Goal: Task Accomplishment & Management: Manage account settings

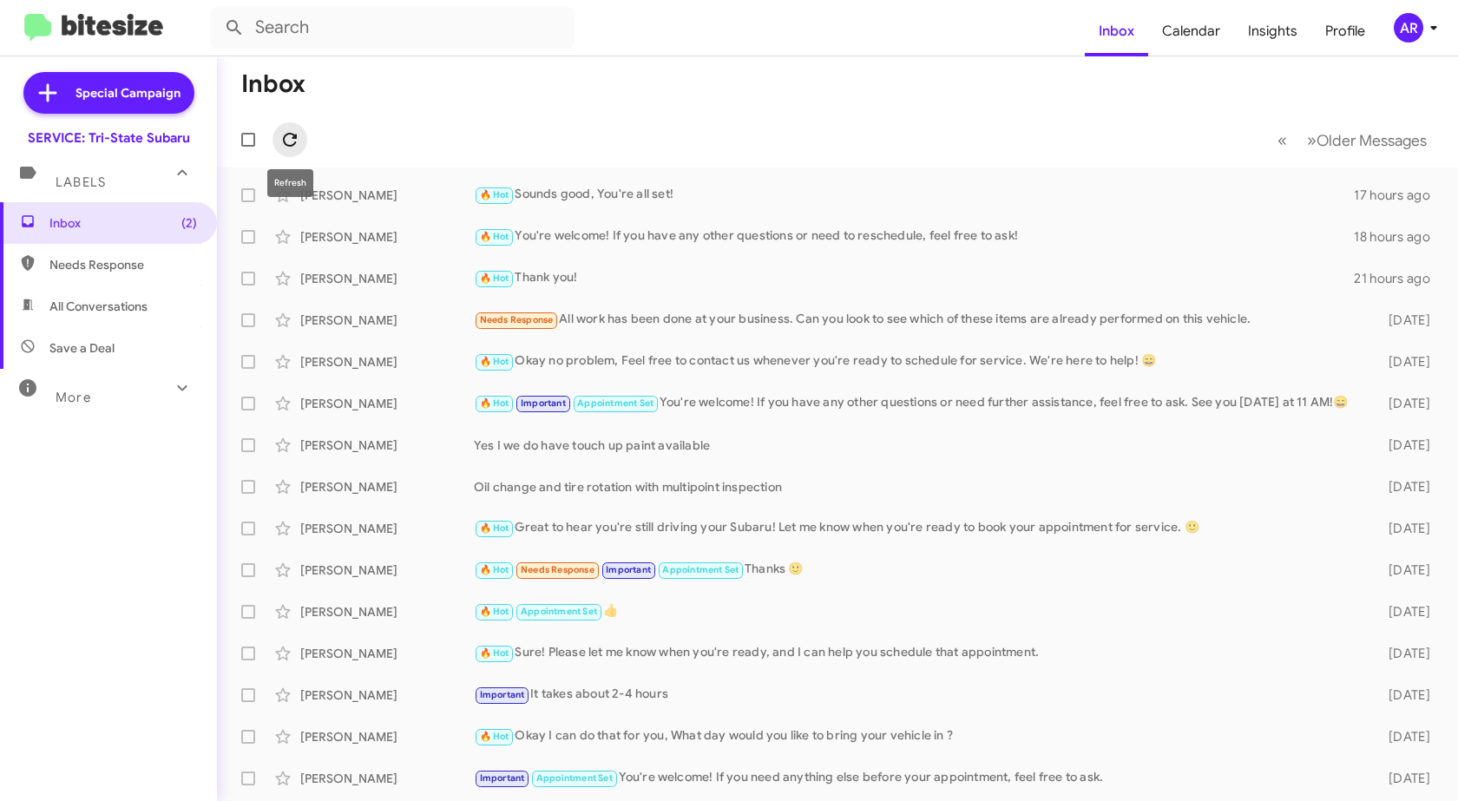
click at [299, 141] on icon at bounding box center [289, 139] width 21 height 21
click at [148, 223] on span "Inbox (2)" at bounding box center [123, 222] width 148 height 17
click at [148, 263] on span "Needs Response" at bounding box center [123, 264] width 148 height 17
type input "in:needs-response"
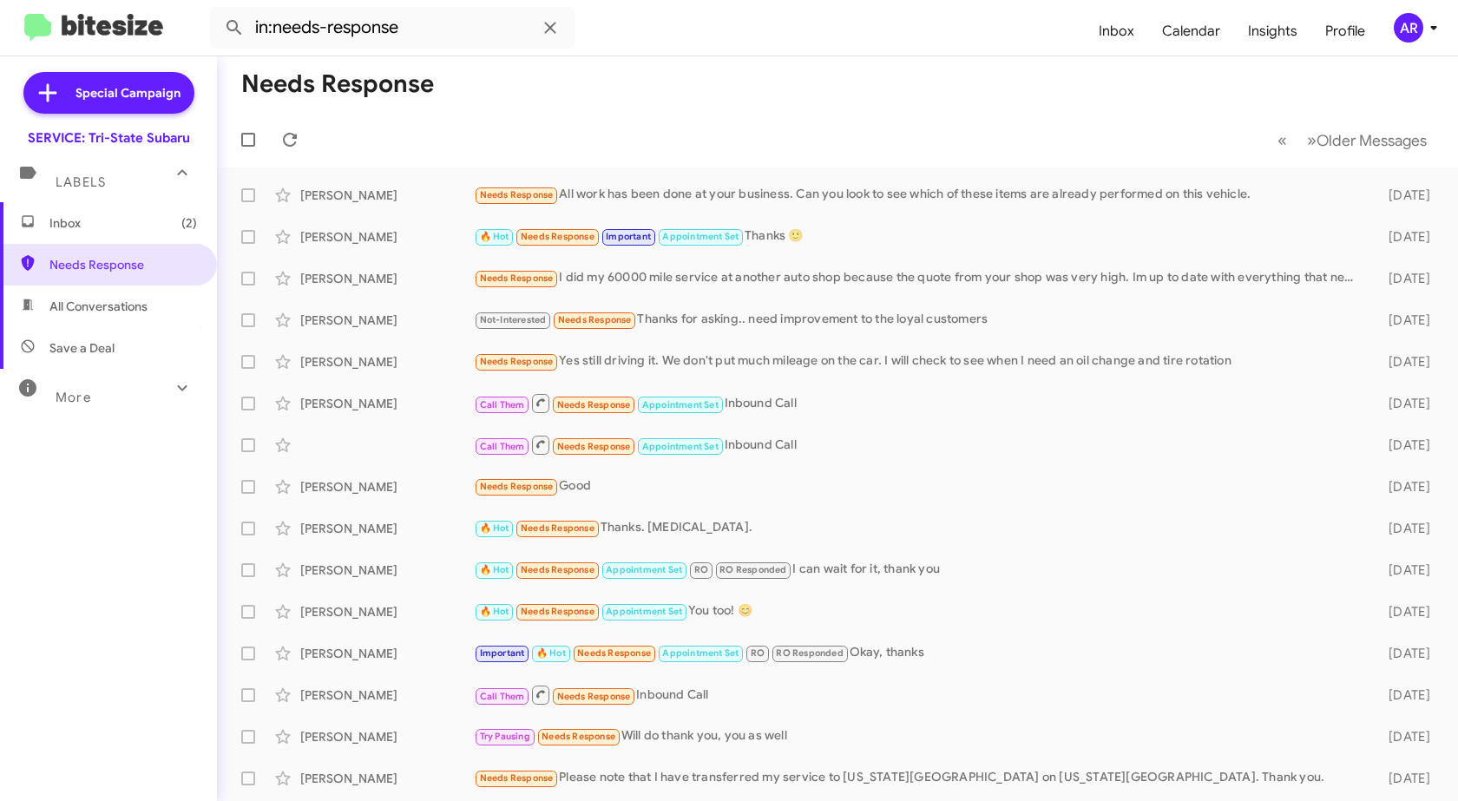
click at [157, 240] on span "Inbox (2)" at bounding box center [108, 223] width 217 height 42
